Goal: Task Accomplishment & Management: Use online tool/utility

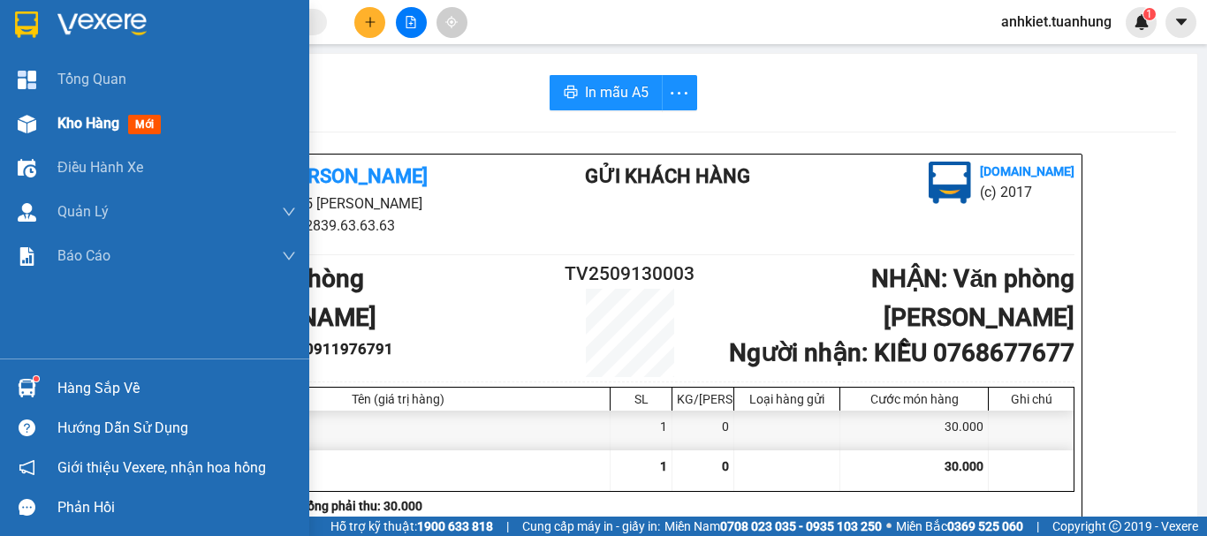
click at [49, 126] on div "Kho hàng mới" at bounding box center [154, 124] width 309 height 44
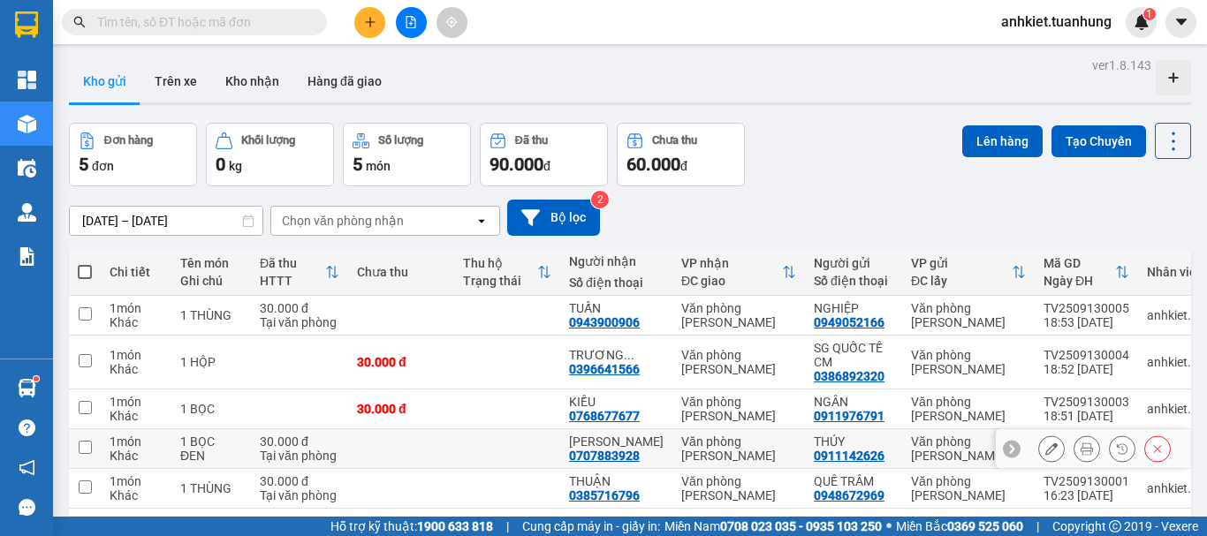
scroll to position [81, 0]
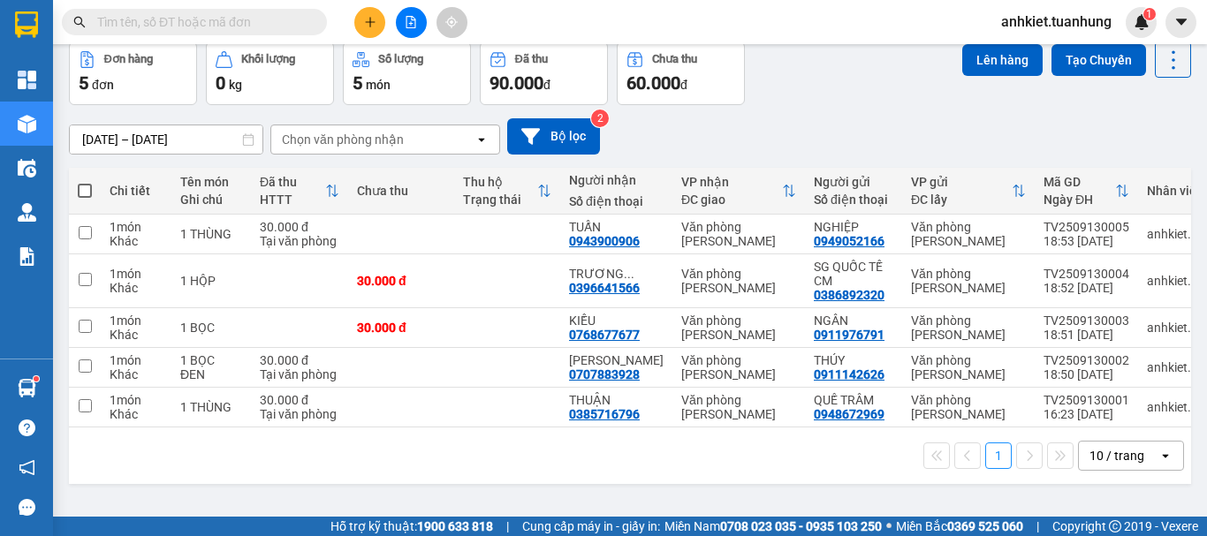
click at [937, 455] on div "1 10 / trang open" at bounding box center [630, 456] width 1108 height 30
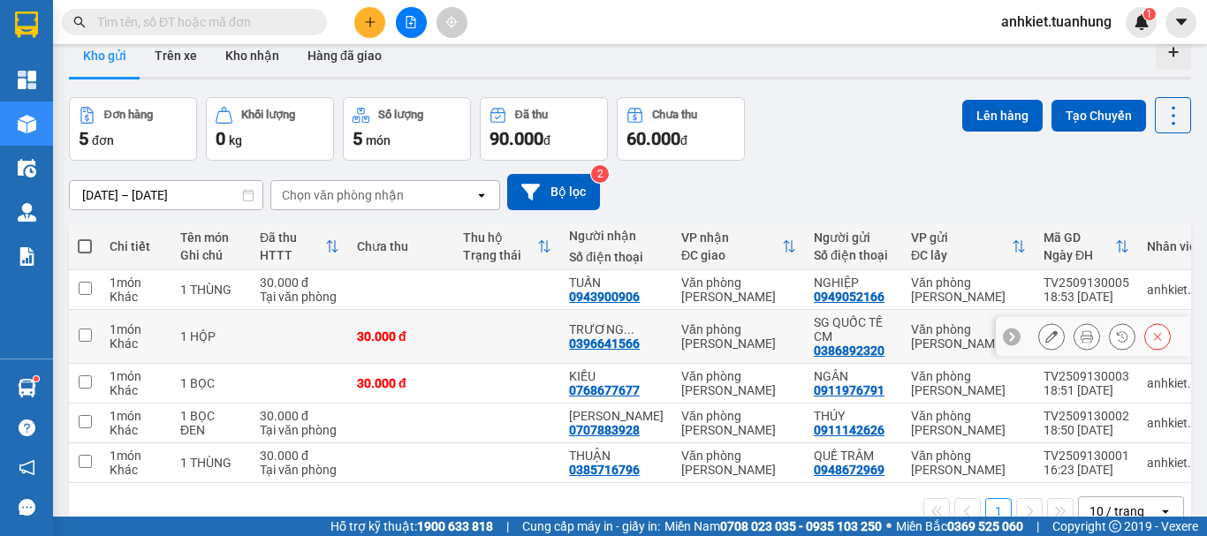
scroll to position [0, 0]
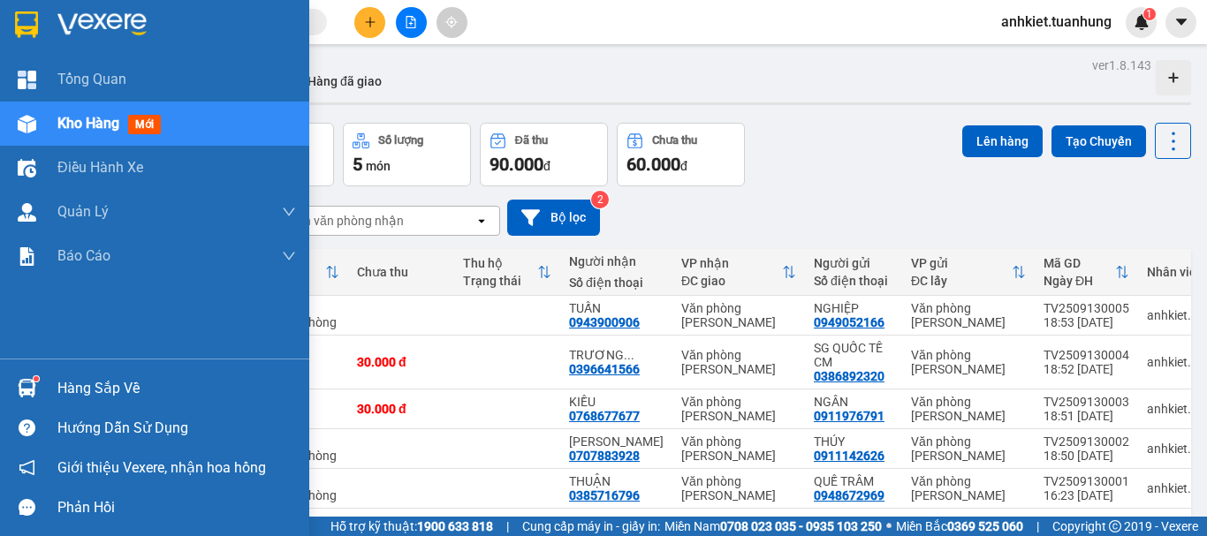
click at [41, 388] on div at bounding box center [26, 388] width 31 height 31
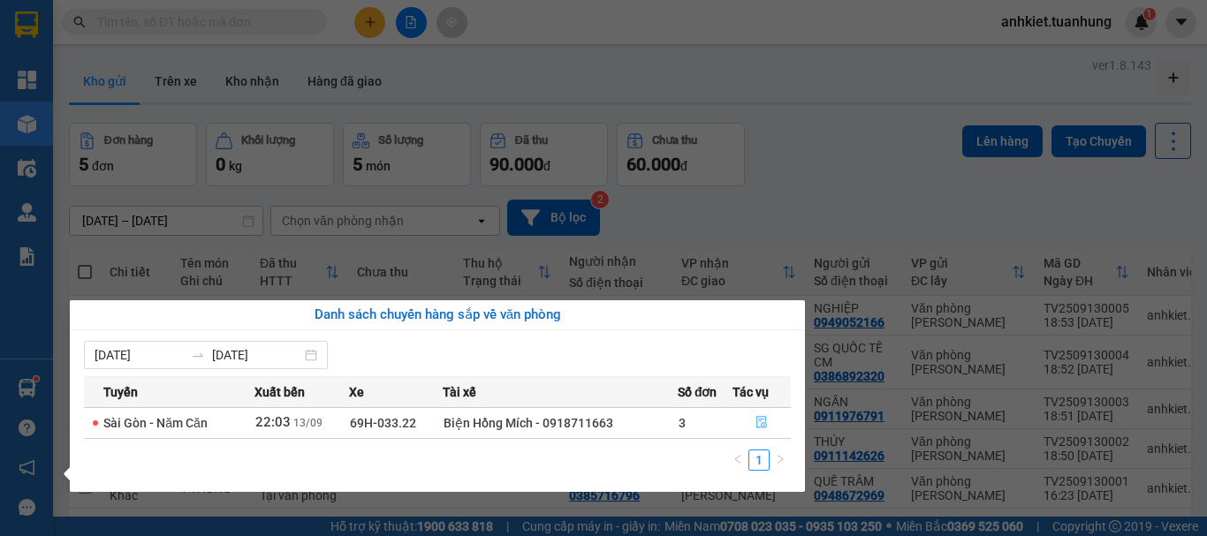
click at [760, 423] on icon "file-done" at bounding box center [761, 422] width 12 height 12
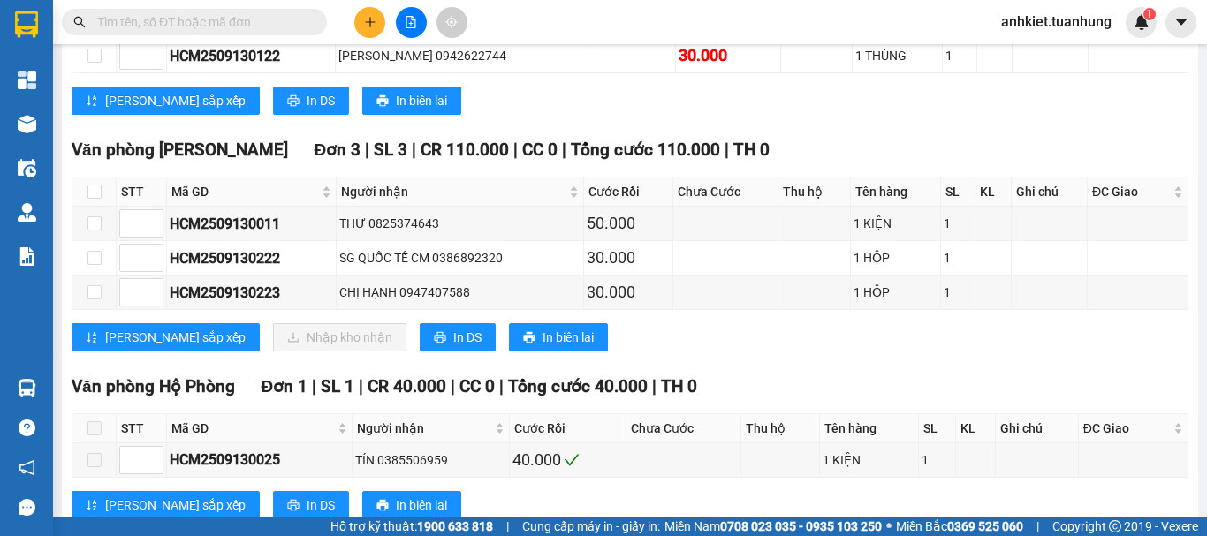
scroll to position [7949, 0]
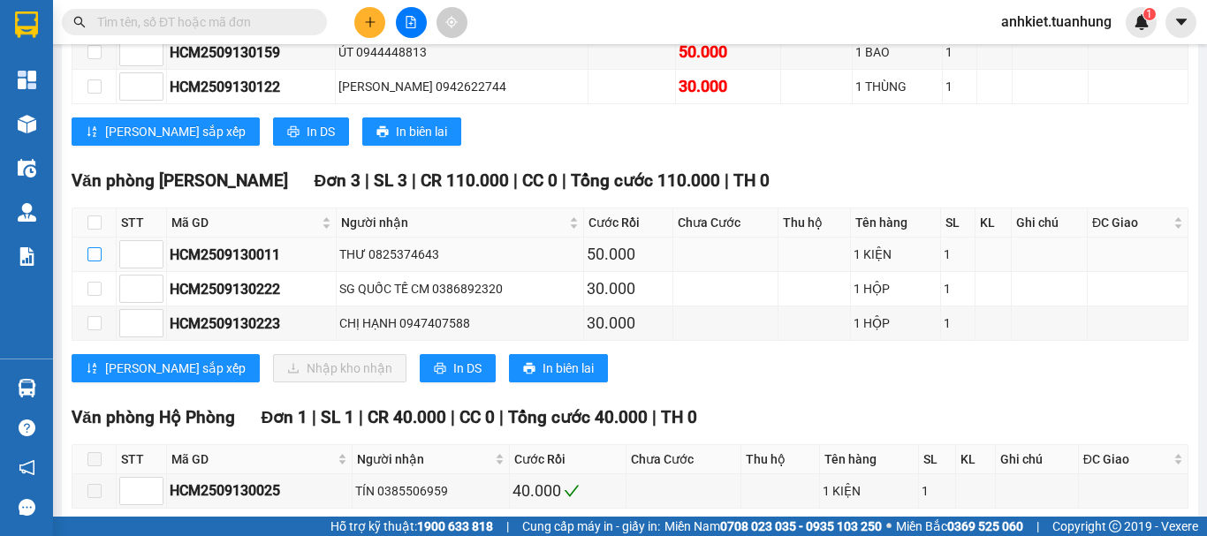
click at [91, 261] on input "checkbox" at bounding box center [94, 254] width 14 height 14
checkbox input "true"
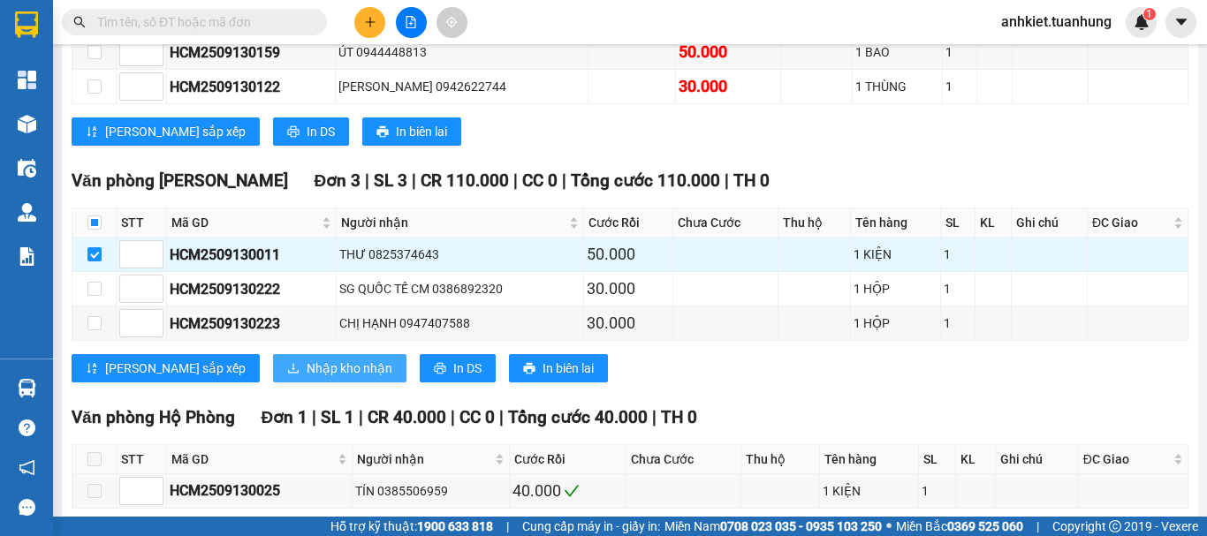
click at [306, 378] on span "Nhập kho nhận" at bounding box center [349, 368] width 86 height 19
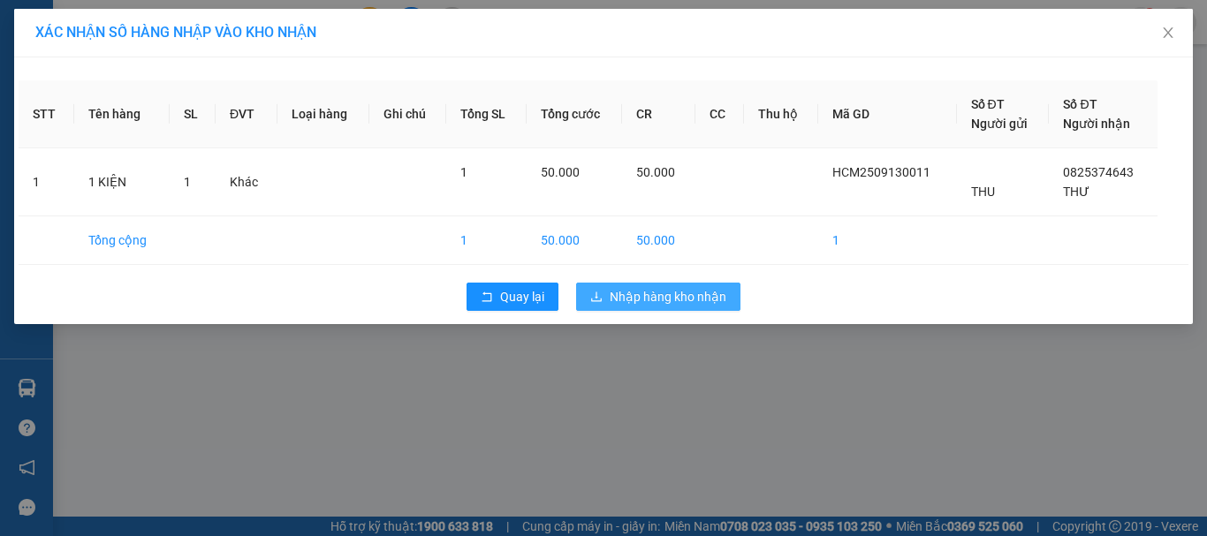
click at [669, 292] on span "Nhập hàng kho nhận" at bounding box center [667, 296] width 117 height 19
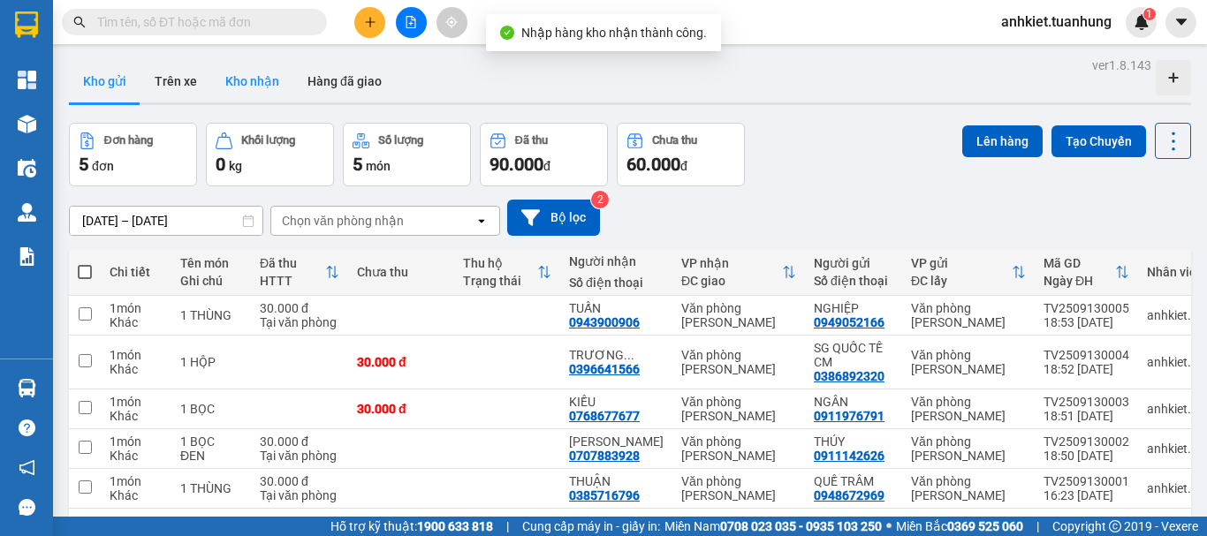
click at [251, 94] on button "Kho nhận" at bounding box center [252, 81] width 82 height 42
